Goal: Navigation & Orientation: Find specific page/section

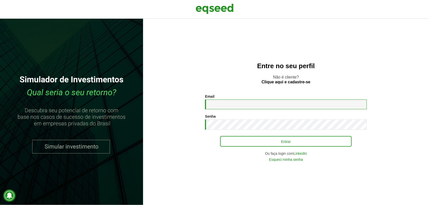
type input "**********"
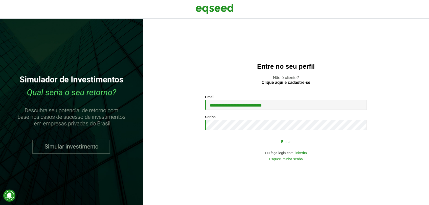
click at [275, 140] on button "Entrar" at bounding box center [286, 142] width 132 height 10
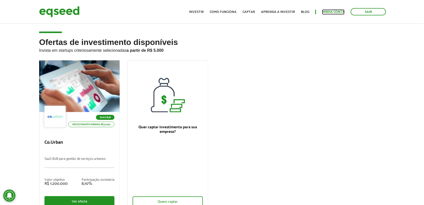
click at [338, 11] on link "Minha conta" at bounding box center [334, 11] width 23 height 3
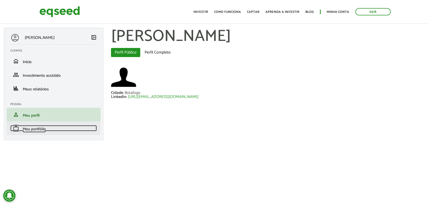
click at [37, 129] on span "Meu portfólio" at bounding box center [34, 129] width 23 height 7
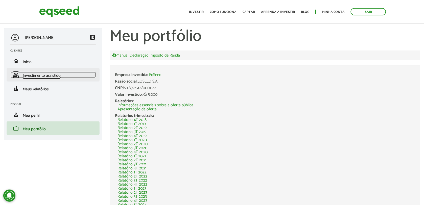
click at [53, 76] on span "Investimento assistido" at bounding box center [42, 75] width 38 height 7
click at [34, 75] on span "Investimento assistido" at bounding box center [42, 75] width 38 height 7
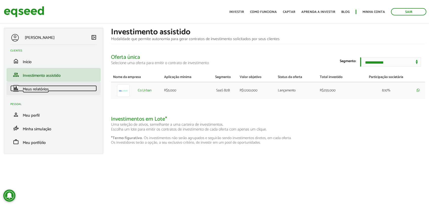
click at [55, 88] on link "finance Meus relatórios" at bounding box center [53, 89] width 87 height 6
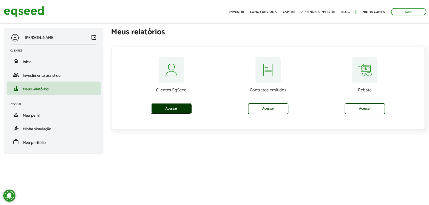
click at [167, 109] on link "Acessar" at bounding box center [171, 108] width 40 height 11
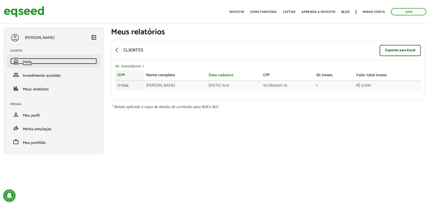
click at [23, 61] on span "Início" at bounding box center [27, 62] width 9 height 7
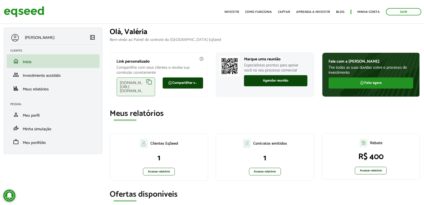
drag, startPoint x: 13, startPoint y: 37, endPoint x: 61, endPoint y: 46, distance: 48.7
click at [15, 37] on div at bounding box center [14, 37] width 9 height 9
click at [92, 37] on span "left_panel_close" at bounding box center [93, 37] width 6 height 6
